Goal: Find contact information: Find contact information

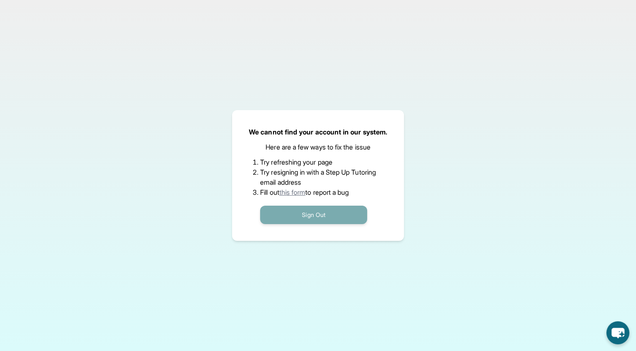
click at [326, 210] on button "Sign Out" at bounding box center [313, 214] width 107 height 18
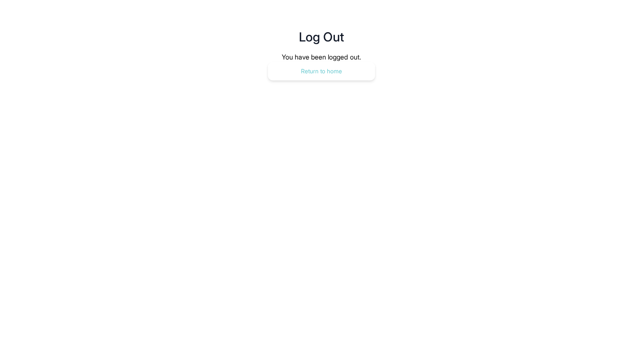
click at [322, 62] on button "Return to home" at bounding box center [321, 71] width 107 height 18
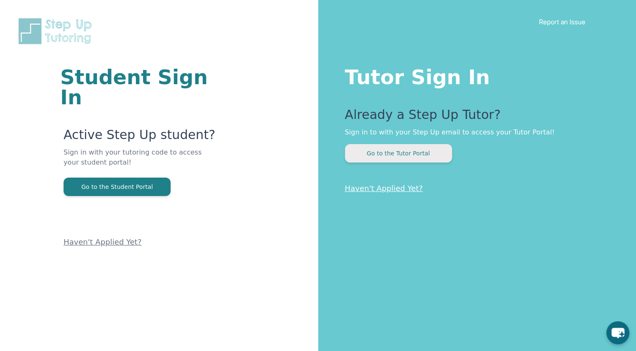
click at [398, 160] on button "Go to the Tutor Portal" at bounding box center [398, 153] width 107 height 18
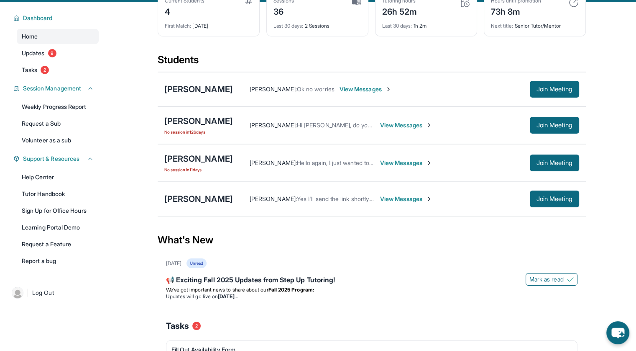
scroll to position [61, 0]
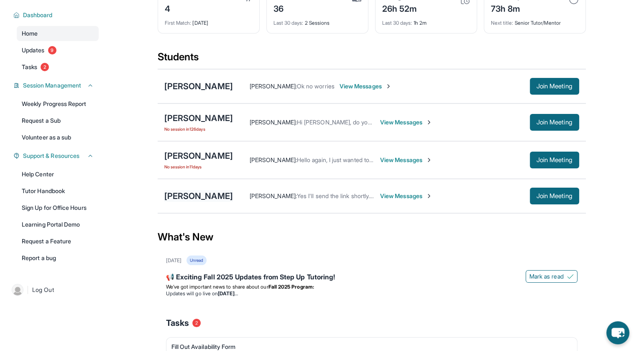
click at [189, 193] on div "[PERSON_NAME]" at bounding box center [198, 196] width 69 height 12
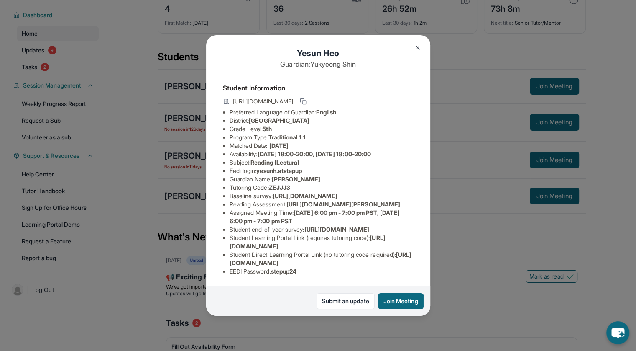
scroll to position [92, 0]
click at [233, 255] on span "[URL][DOMAIN_NAME]" at bounding box center [321, 258] width 182 height 15
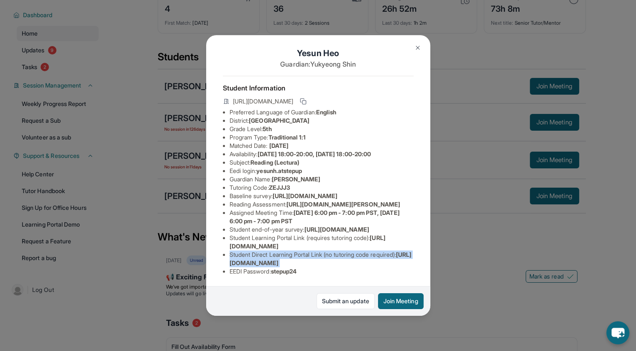
click at [233, 255] on span "[URL][DOMAIN_NAME]" at bounding box center [321, 258] width 182 height 15
click at [229, 255] on ul "Preferred Language of Guardian: English District: [GEOGRAPHIC_DATA] Unified Sch…" at bounding box center [318, 191] width 191 height 167
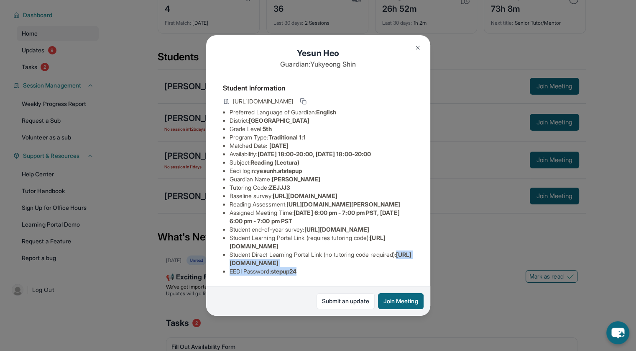
drag, startPoint x: 226, startPoint y: 255, endPoint x: 402, endPoint y: 257, distance: 175.7
click at [402, 257] on ul "Preferred Language of Guardian: English District: [GEOGRAPHIC_DATA] Unified Sch…" at bounding box center [318, 191] width 191 height 167
copy span "[URL][DOMAIN_NAME]"
click at [368, 254] on span "[URL][DOMAIN_NAME]" at bounding box center [321, 258] width 182 height 15
click at [492, 240] on div "[PERSON_NAME] Guardian: [PERSON_NAME] Student Information [URL][DOMAIN_NAME] Pr…" at bounding box center [318, 175] width 636 height 351
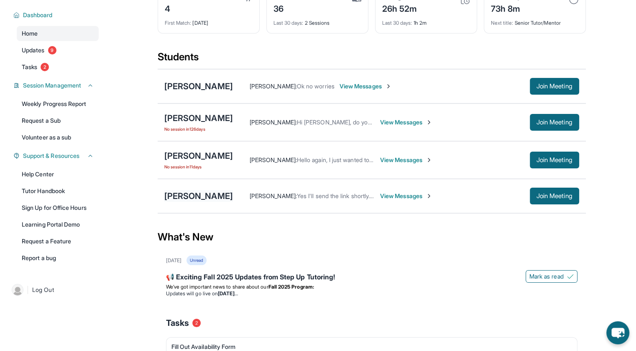
click at [197, 197] on div "[PERSON_NAME]" at bounding box center [198, 196] width 69 height 12
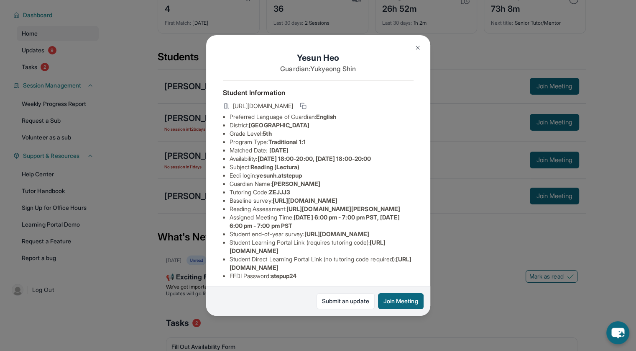
click at [468, 225] on div "[PERSON_NAME] Guardian: [PERSON_NAME] Student Information [URL][DOMAIN_NAME] Pr…" at bounding box center [318, 175] width 636 height 351
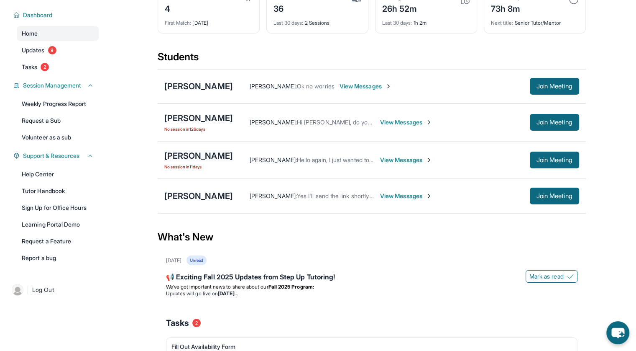
click at [189, 155] on div "[PERSON_NAME]" at bounding box center [198, 156] width 69 height 12
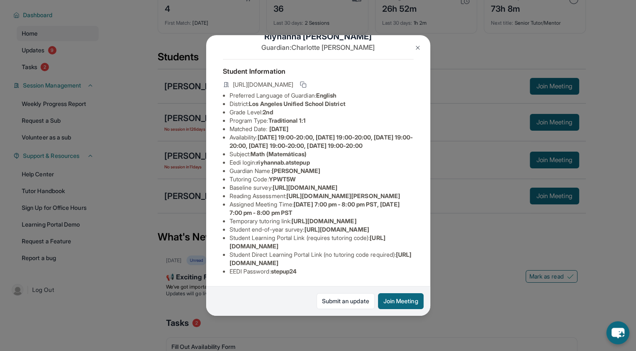
scroll to position [134, 0]
click at [475, 231] on div "[PERSON_NAME] Guardian: [PERSON_NAME] Student Information [URL][DOMAIN_NAME] Pr…" at bounding box center [318, 175] width 636 height 351
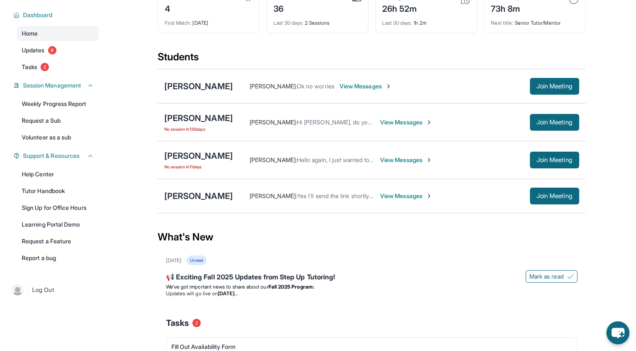
click at [397, 161] on span "View Messages" at bounding box center [406, 160] width 52 height 8
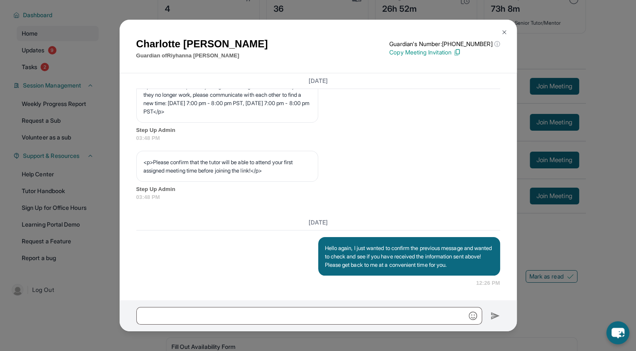
scroll to position [1211, 0]
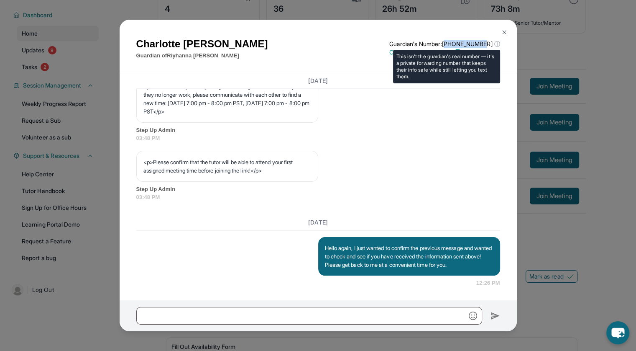
drag, startPoint x: 455, startPoint y: 45, endPoint x: 490, endPoint y: 44, distance: 35.6
click at [490, 44] on p "Guardian's Number: [PHONE_NUMBER] ⓘ" at bounding box center [444, 44] width 110 height 8
copy p "18144363780"
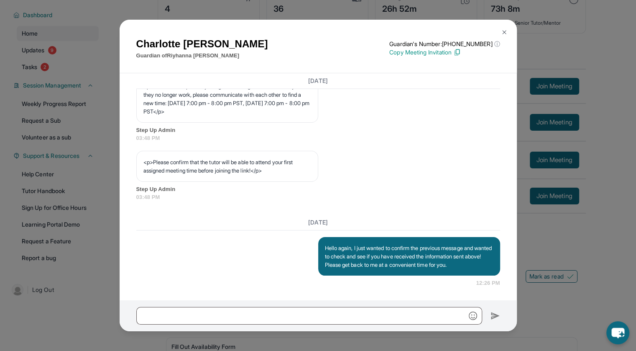
click at [454, 119] on div "<p>We have set up weekly assigned meeting times for both of you. If they no lon…" at bounding box center [318, 108] width 364 height 67
click at [558, 3] on div "[PERSON_NAME] Guardian of [PERSON_NAME] Guardian's Number: [PHONE_NUMBER] ⓘ Thi…" at bounding box center [318, 175] width 636 height 351
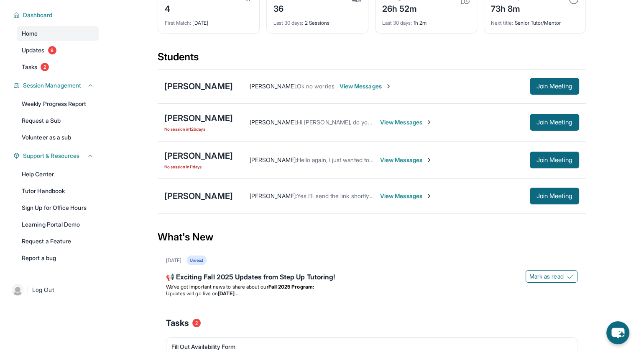
click at [502, 69] on div "[PERSON_NAME] [PERSON_NAME] : Ok no worries View Messages Join Meeting [PERSON_…" at bounding box center [372, 141] width 428 height 145
click at [207, 154] on div "[PERSON_NAME]" at bounding box center [198, 156] width 69 height 12
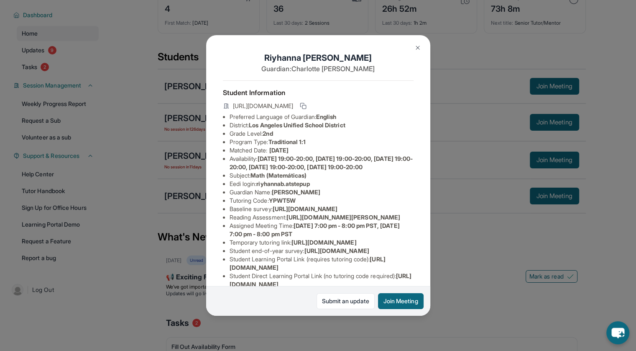
click at [500, 310] on div "[PERSON_NAME] Guardian: [PERSON_NAME] Student Information [URL][DOMAIN_NAME] Pr…" at bounding box center [318, 175] width 636 height 351
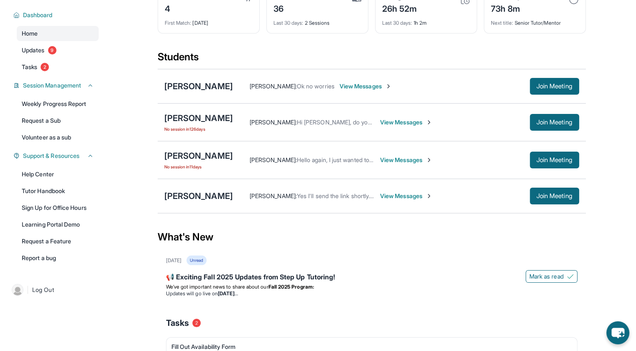
click at [406, 160] on span "View Messages" at bounding box center [406, 160] width 52 height 8
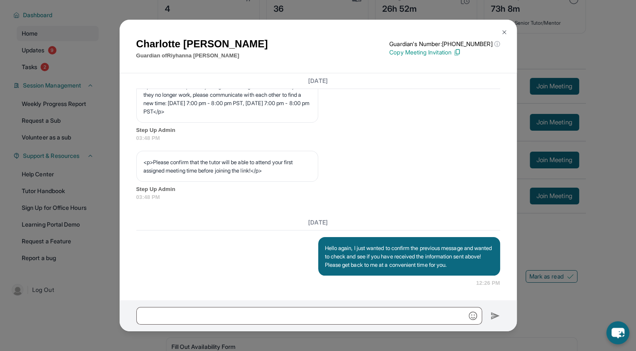
click at [565, 142] on div "[PERSON_NAME] Guardian of [PERSON_NAME] Guardian's Number: [PHONE_NUMBER] ⓘ Thi…" at bounding box center [318, 175] width 636 height 351
